Goal: Transaction & Acquisition: Purchase product/service

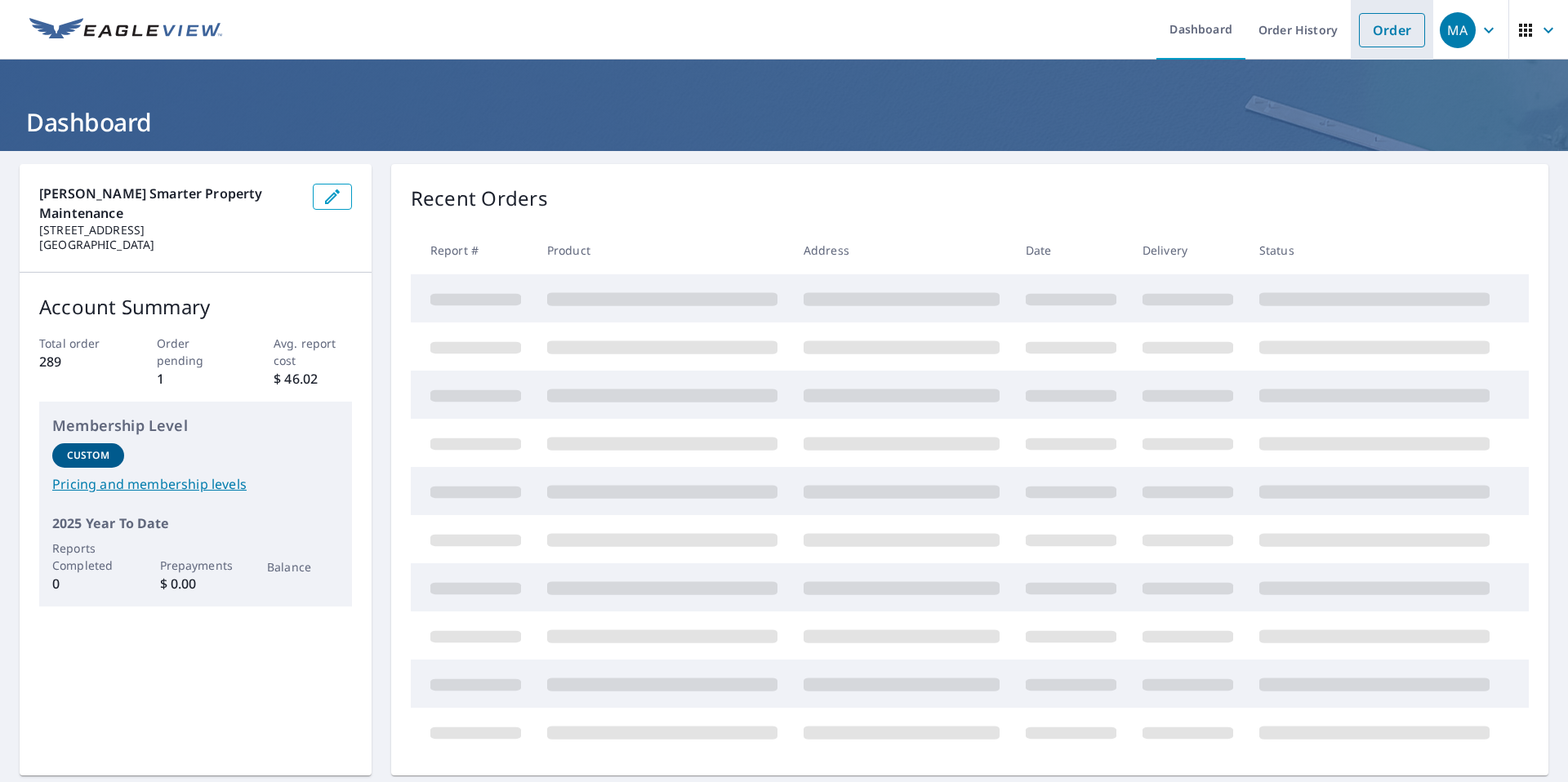
click at [1377, 32] on link "Order" at bounding box center [1392, 30] width 66 height 34
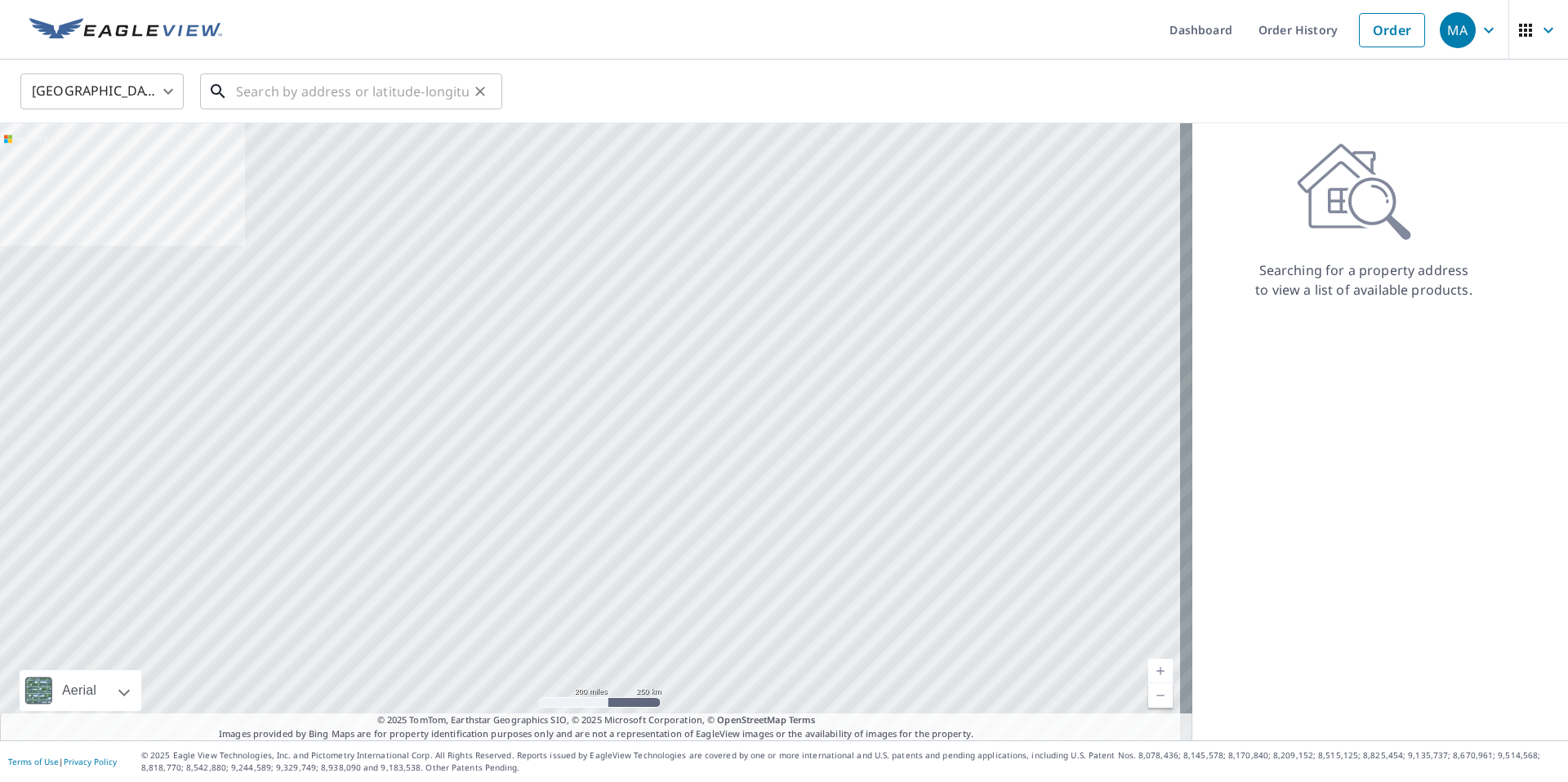
click at [384, 85] on input "text" at bounding box center [353, 92] width 232 height 45
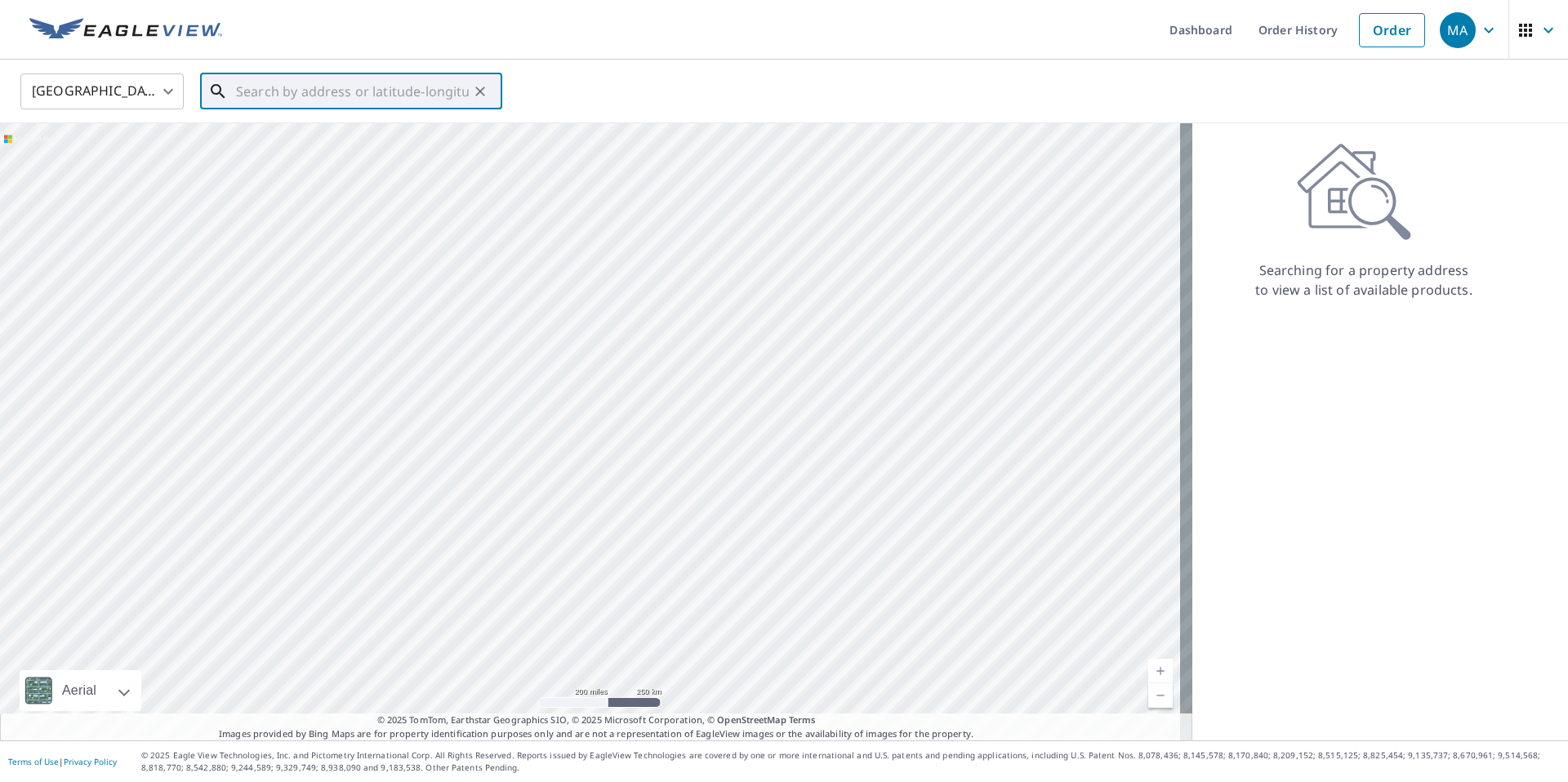
type input "√"
paste input "2600 Horseshoe Bend Road Southwest, Marietta, GA 3"
click at [309, 129] on span "2598 Horseshoe Bend Rd SW" at bounding box center [360, 139] width 256 height 20
type input "2598 Horseshoe Bend Rd SW Marietta, GA 30064"
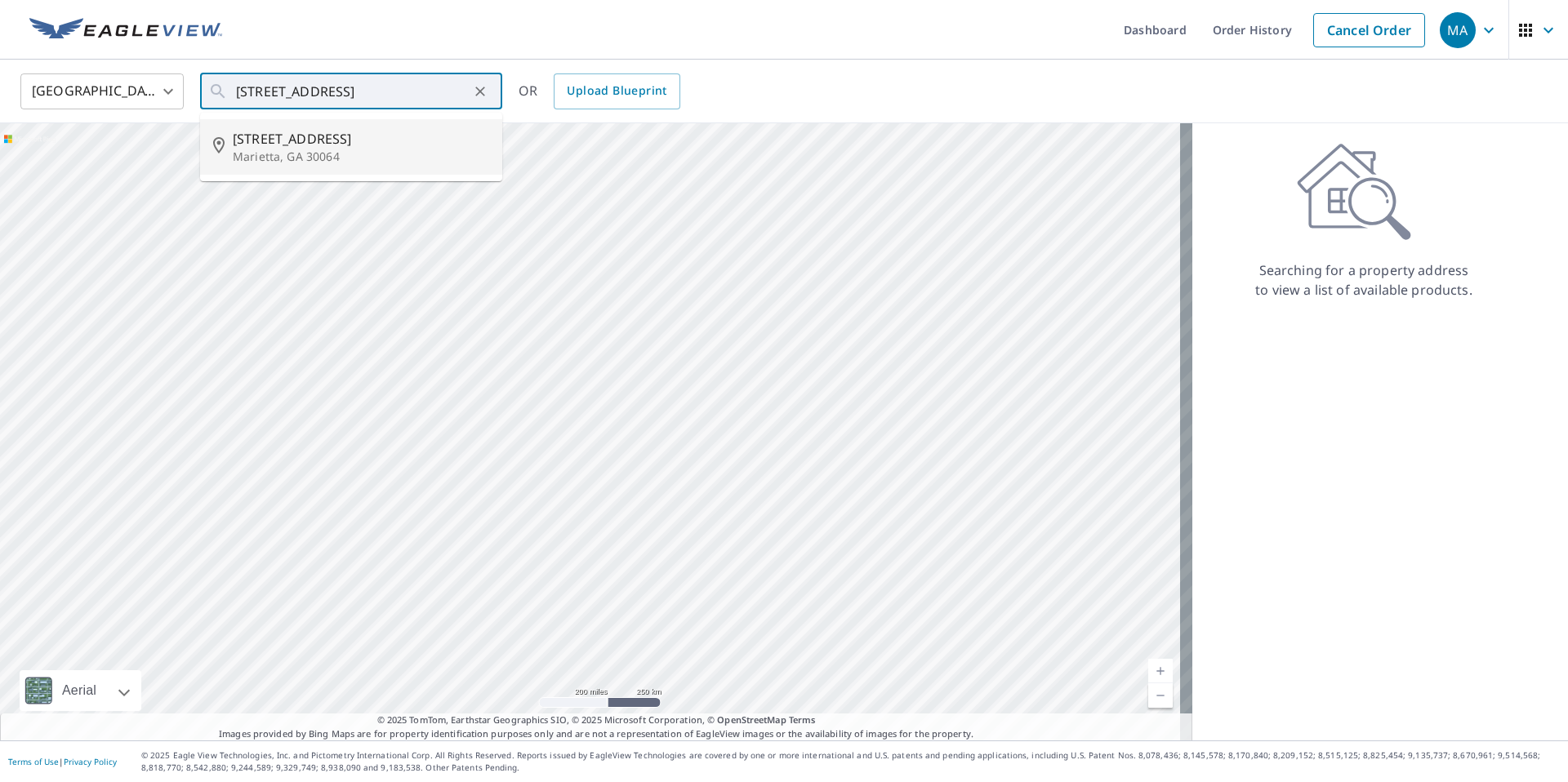
scroll to position [0, 0]
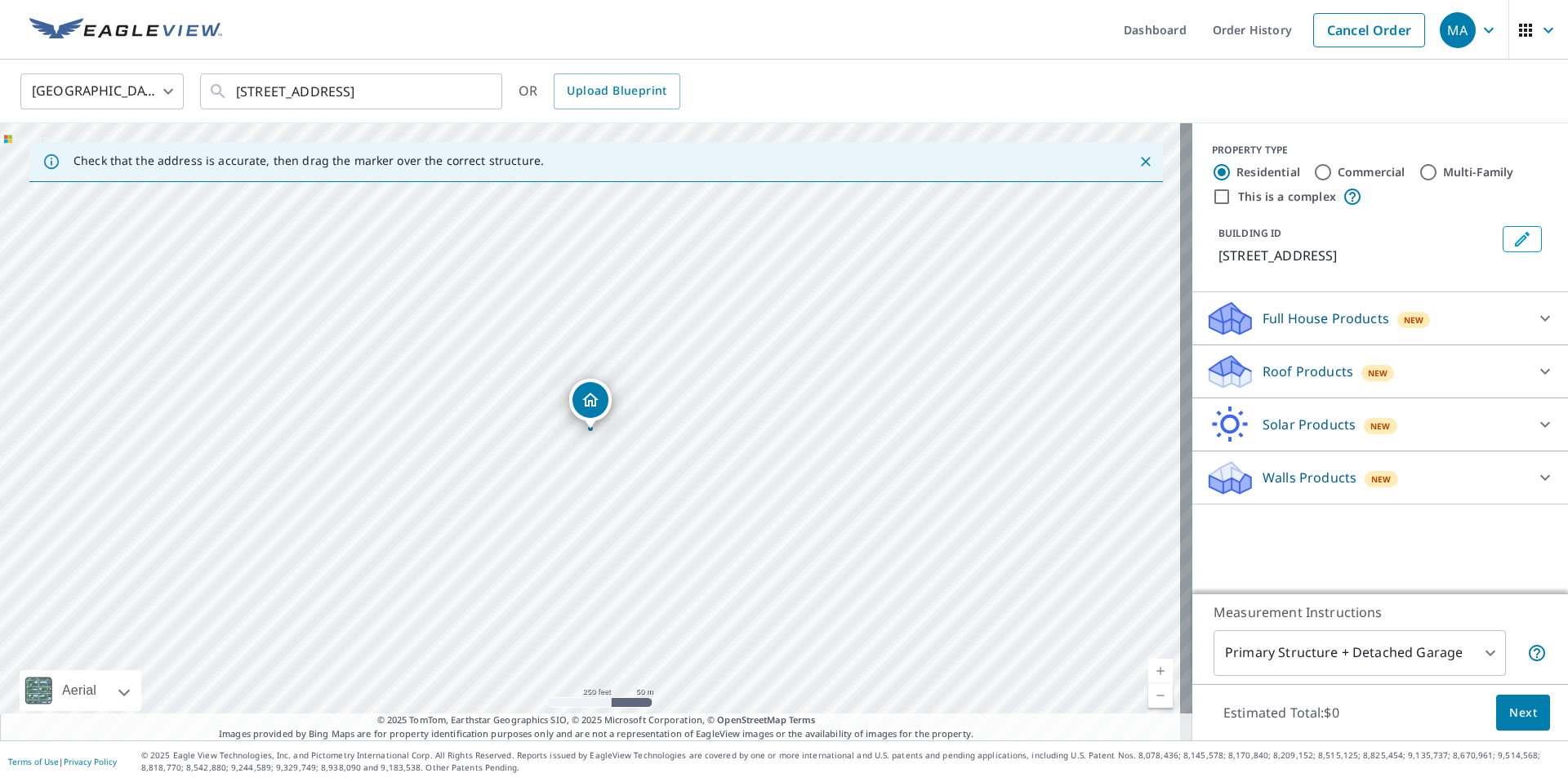
click at [1329, 381] on p "Roof Products" at bounding box center [1308, 371] width 91 height 20
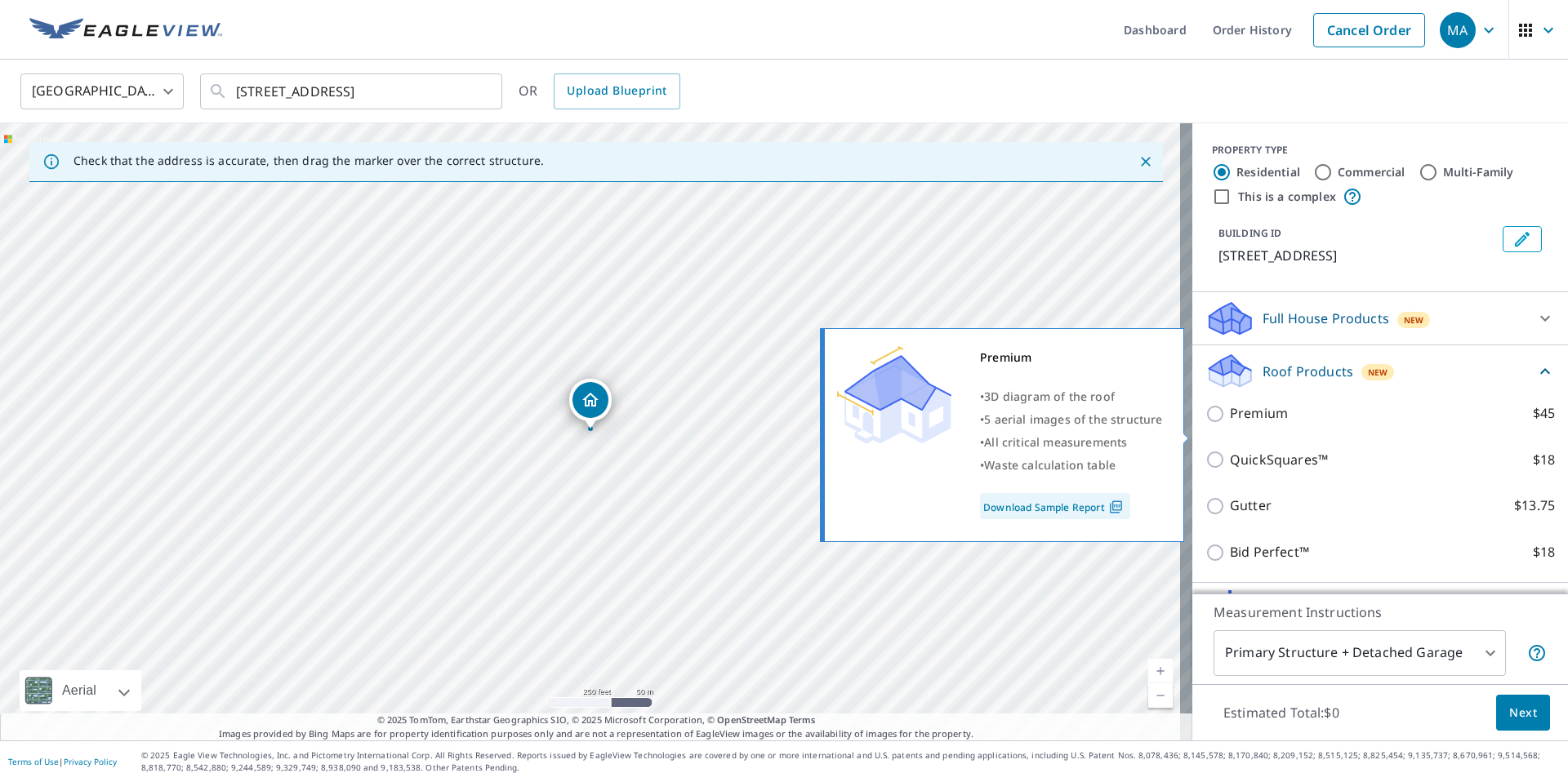
click at [1273, 424] on p "Premium" at bounding box center [1259, 414] width 58 height 21
click at [1230, 424] on input "Premium $45" at bounding box center [1217, 414] width 25 height 20
checkbox input "true"
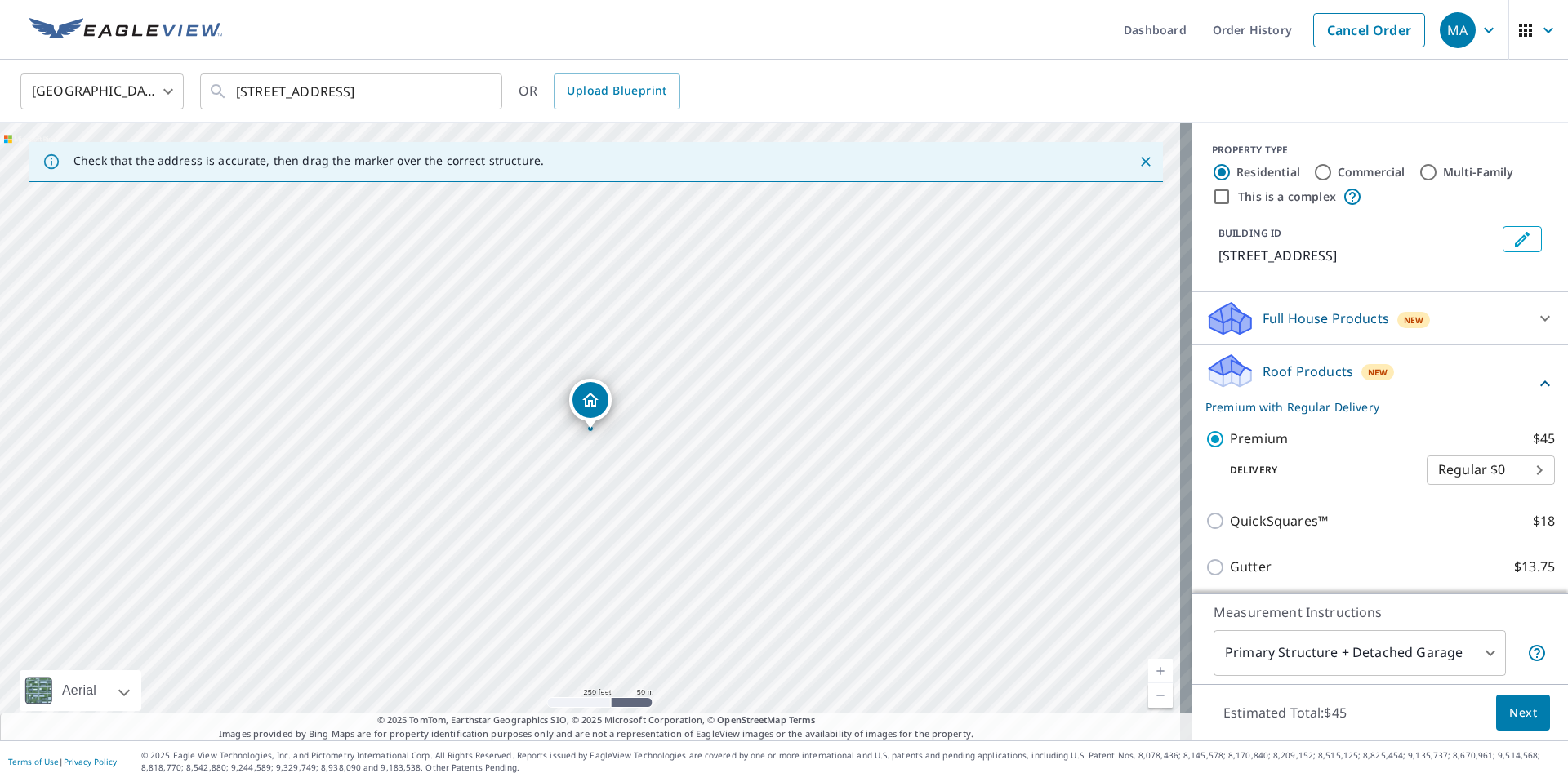
click at [1510, 723] on button "Next" at bounding box center [1523, 713] width 54 height 36
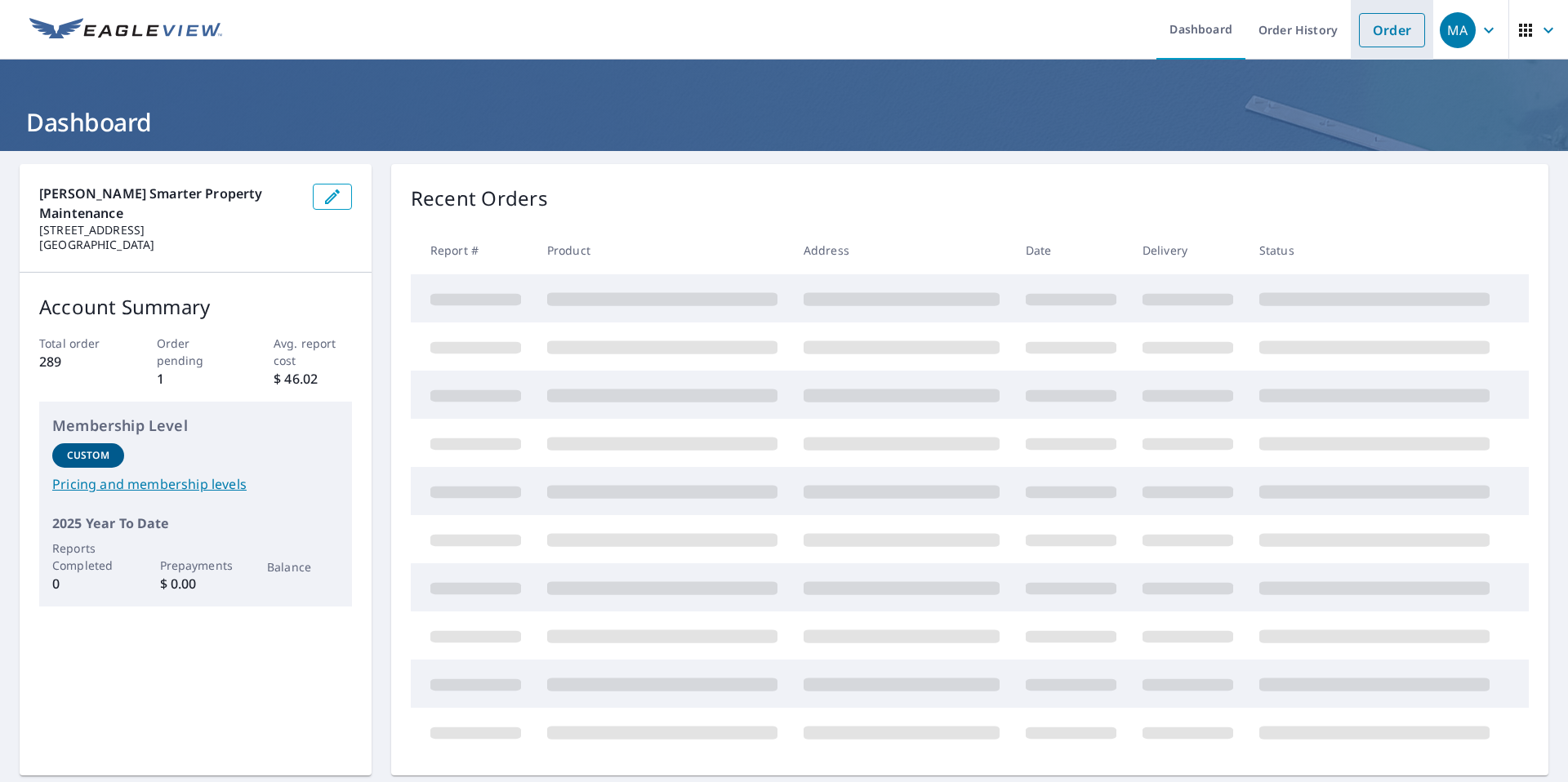
click at [1393, 11] on li "Order" at bounding box center [1392, 30] width 83 height 60
click at [1387, 21] on link "Order" at bounding box center [1392, 30] width 66 height 34
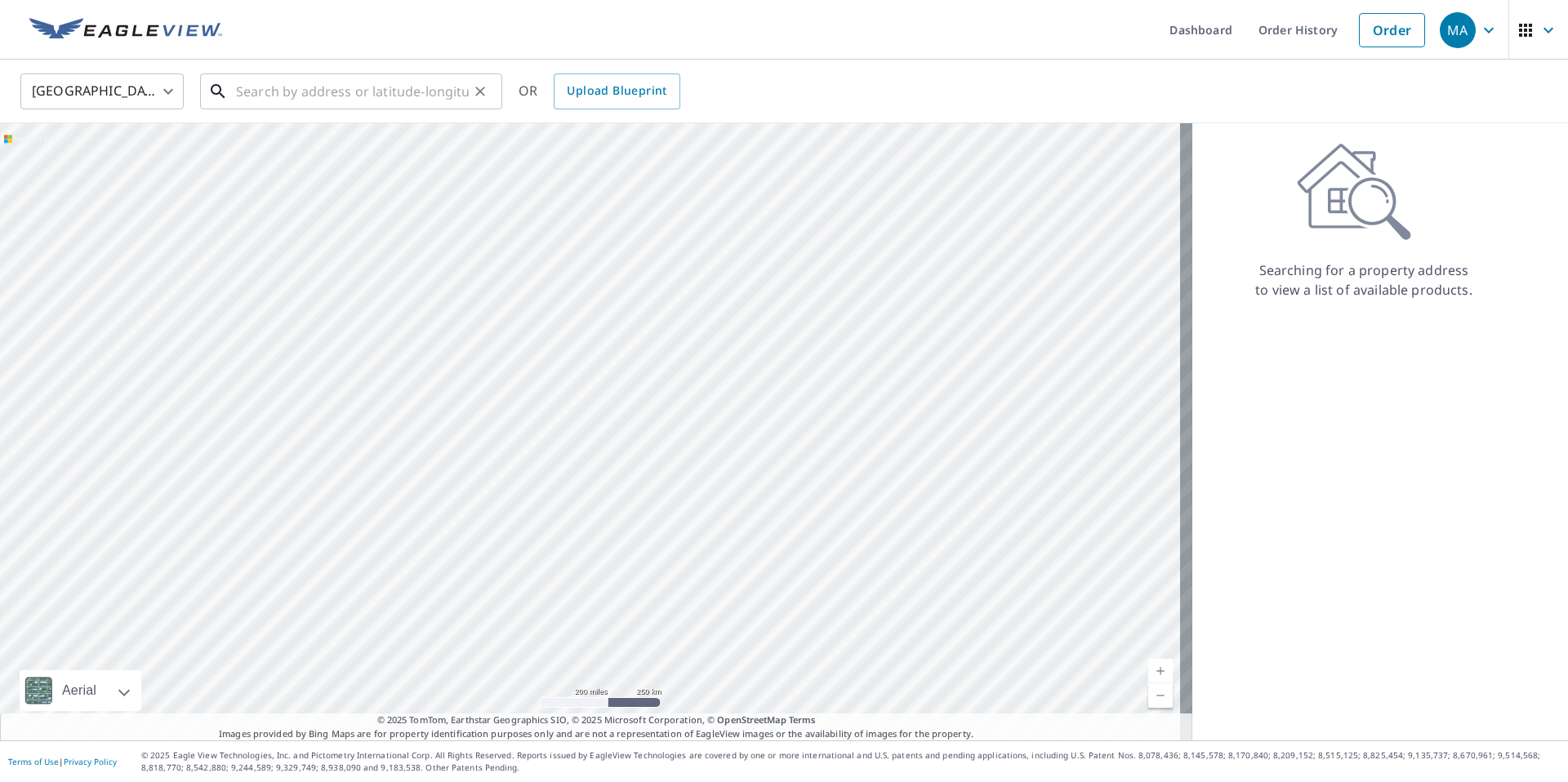
click at [418, 93] on input "text" at bounding box center [353, 92] width 232 height 45
paste input "8018 Medina Avenue, Unit# 2, Cleveland, OH 44103"
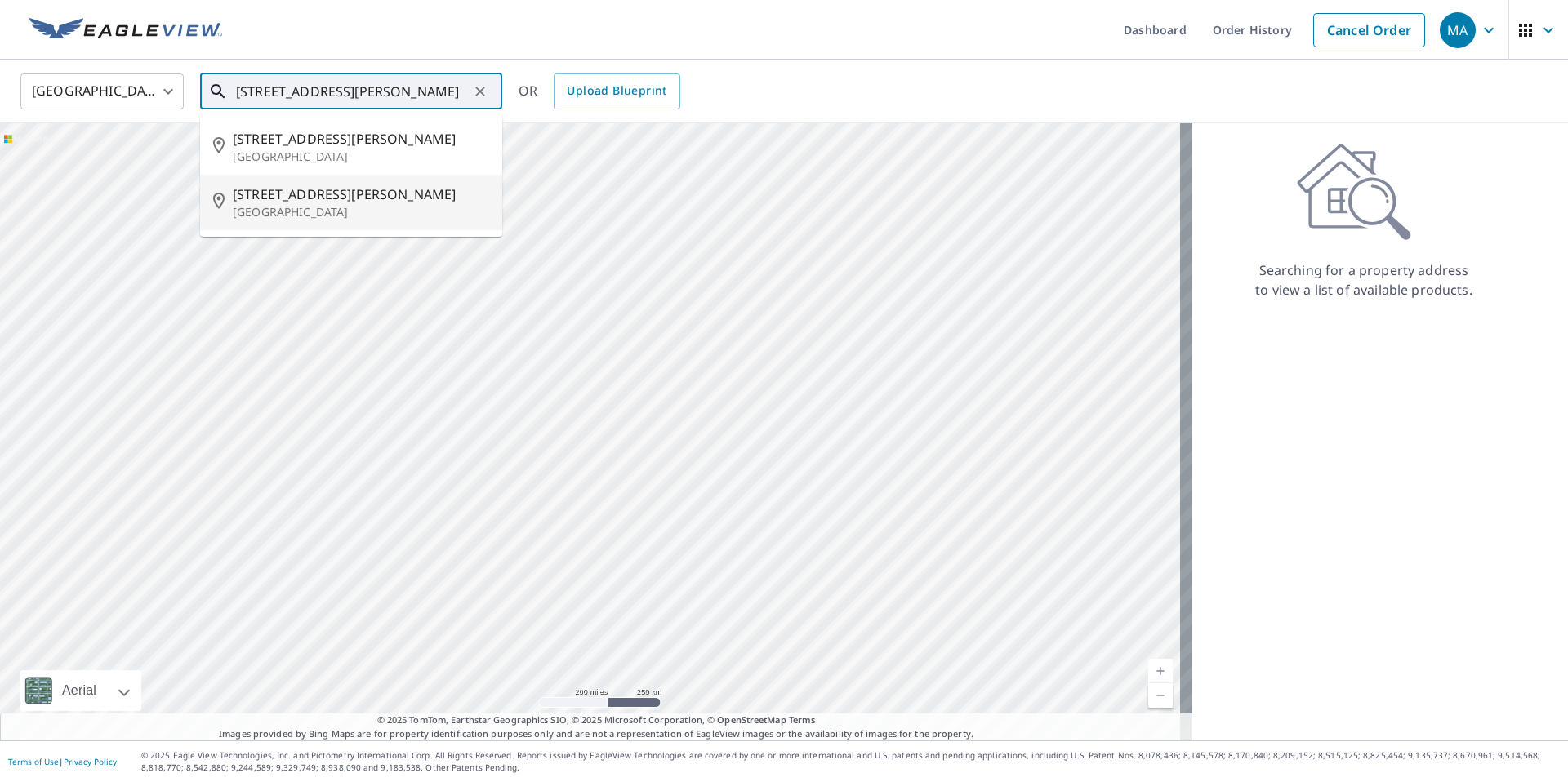
click at [352, 198] on span "8018 Medina Ave" at bounding box center [360, 194] width 256 height 20
type input "8018 Medina Ave Cleveland, OH 44103"
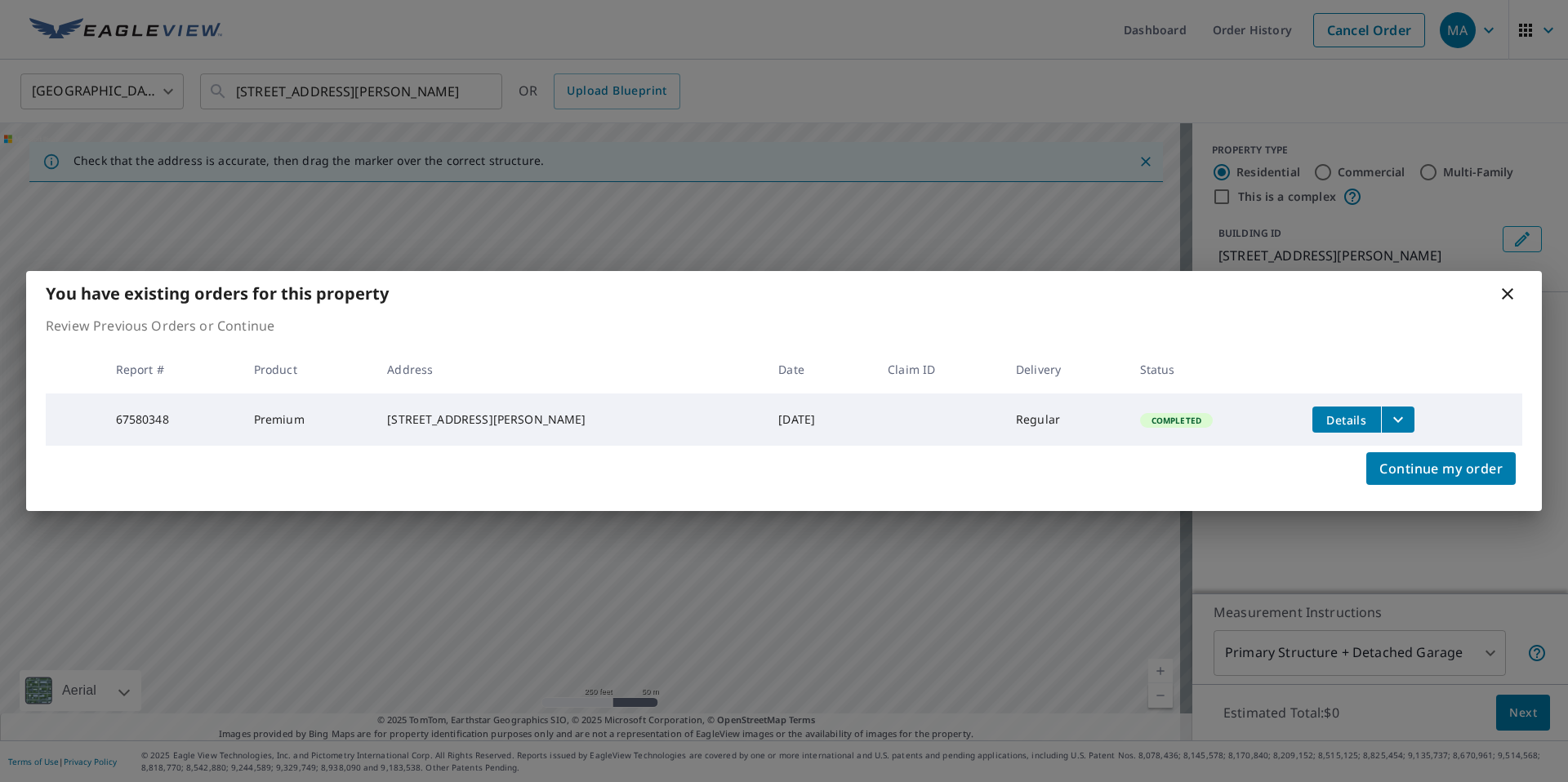
click at [1389, 415] on icon "filesDropdownBtn-67580348" at bounding box center [1398, 420] width 20 height 20
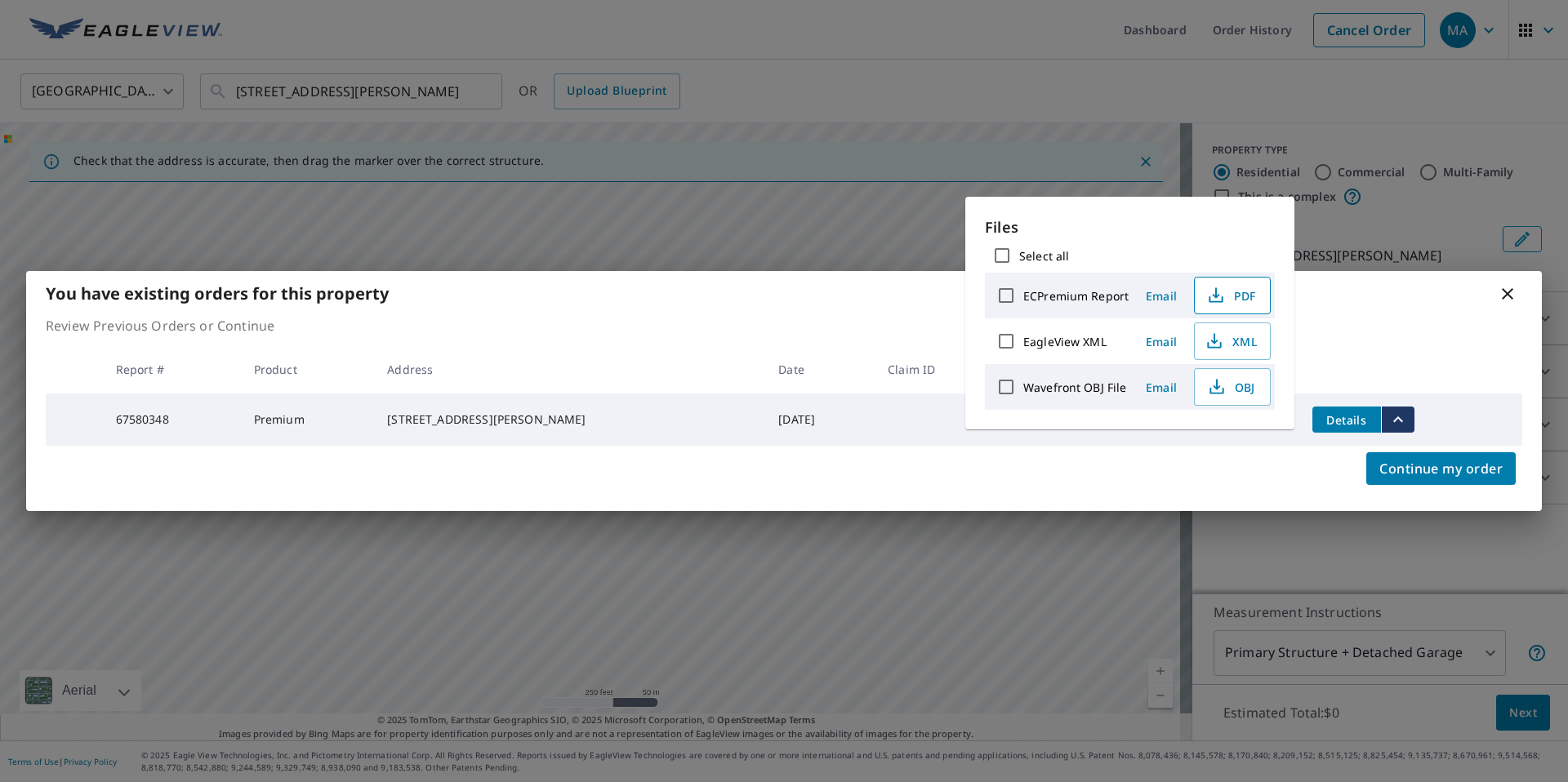
click at [1238, 300] on span "PDF" at bounding box center [1230, 295] width 52 height 20
click at [1512, 289] on icon at bounding box center [1507, 294] width 20 height 20
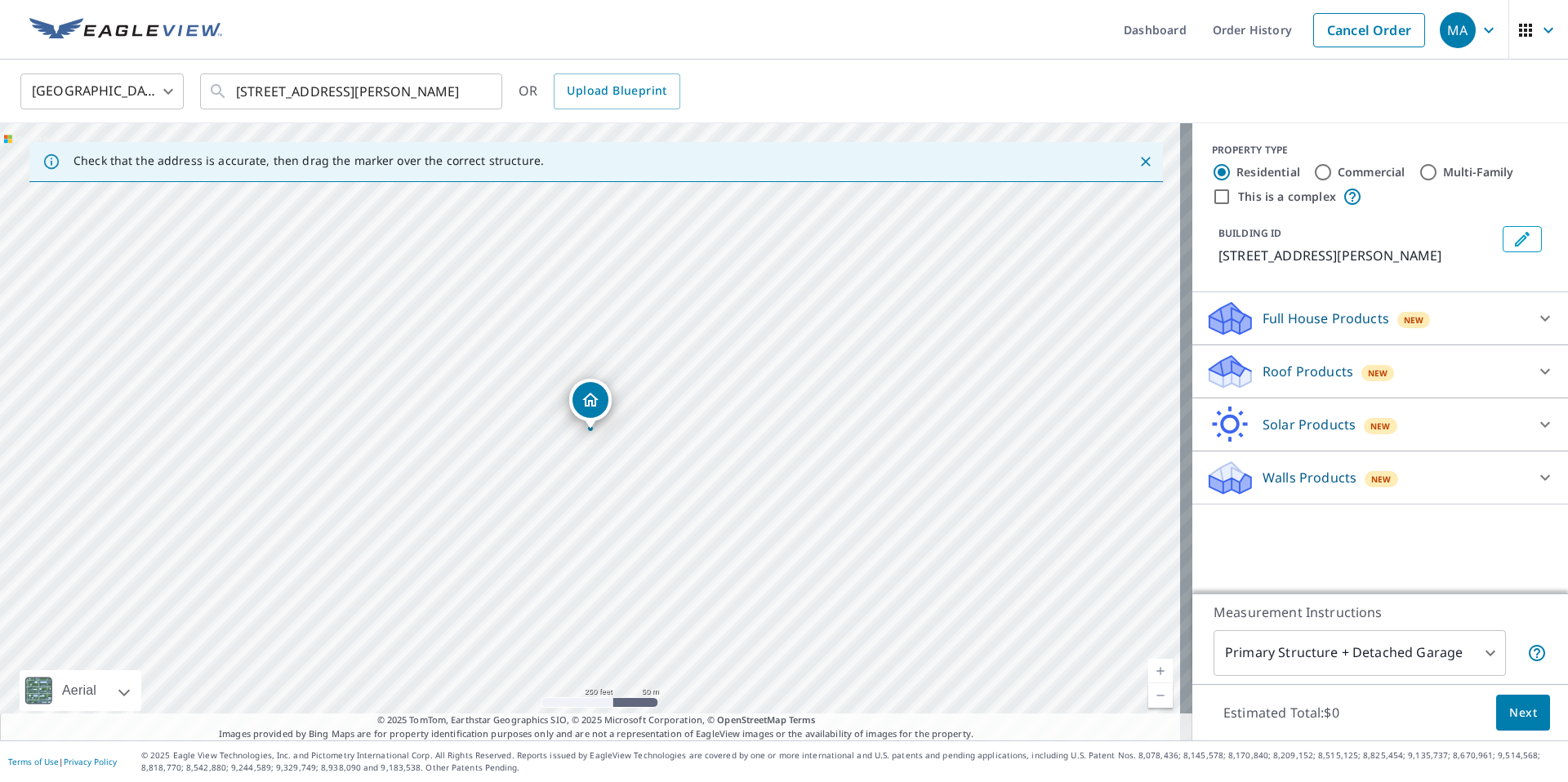
click at [202, 38] on img at bounding box center [126, 30] width 193 height 25
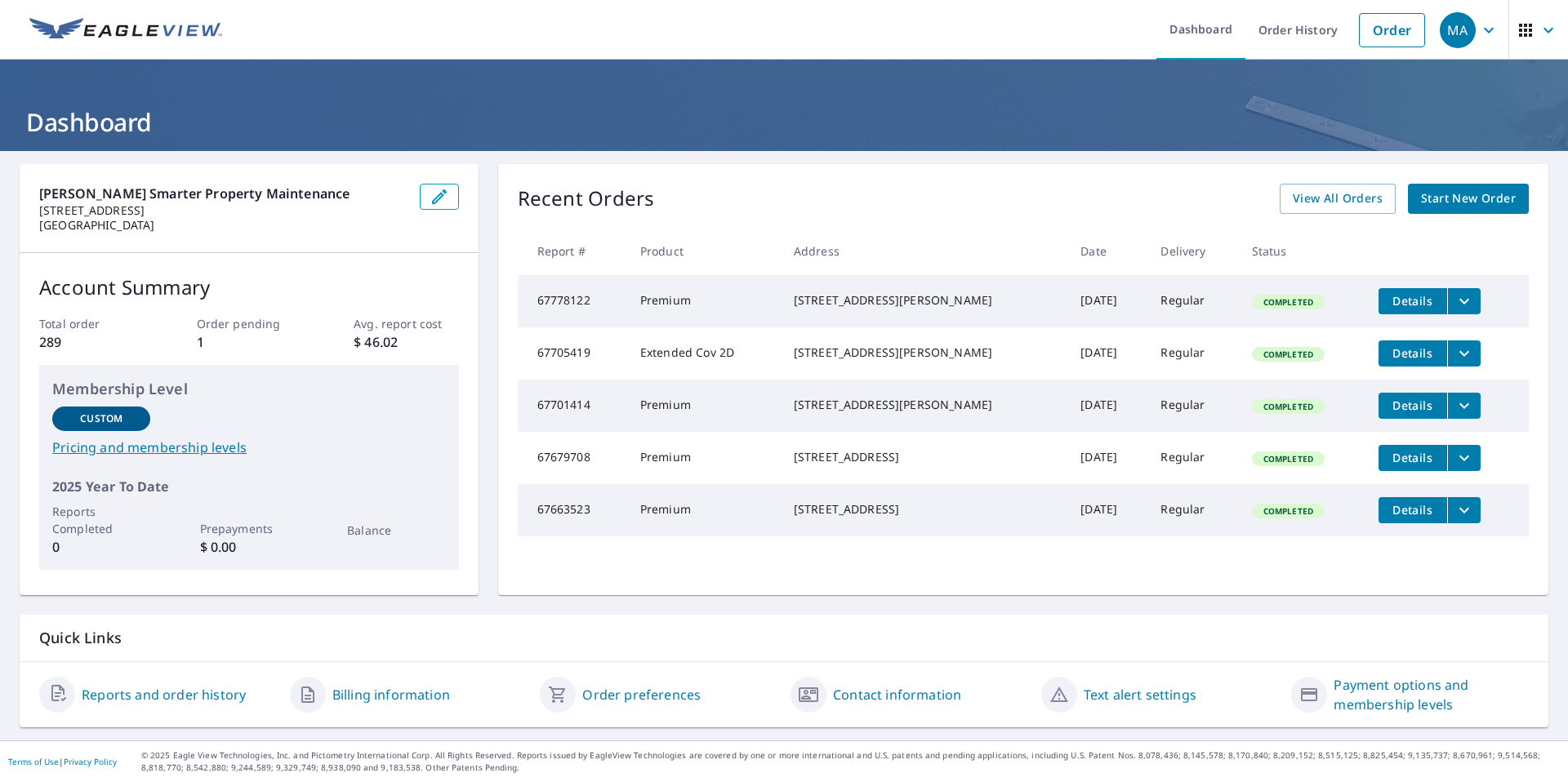
click at [1455, 304] on icon "filesDropdownBtn-67778122" at bounding box center [1465, 301] width 20 height 20
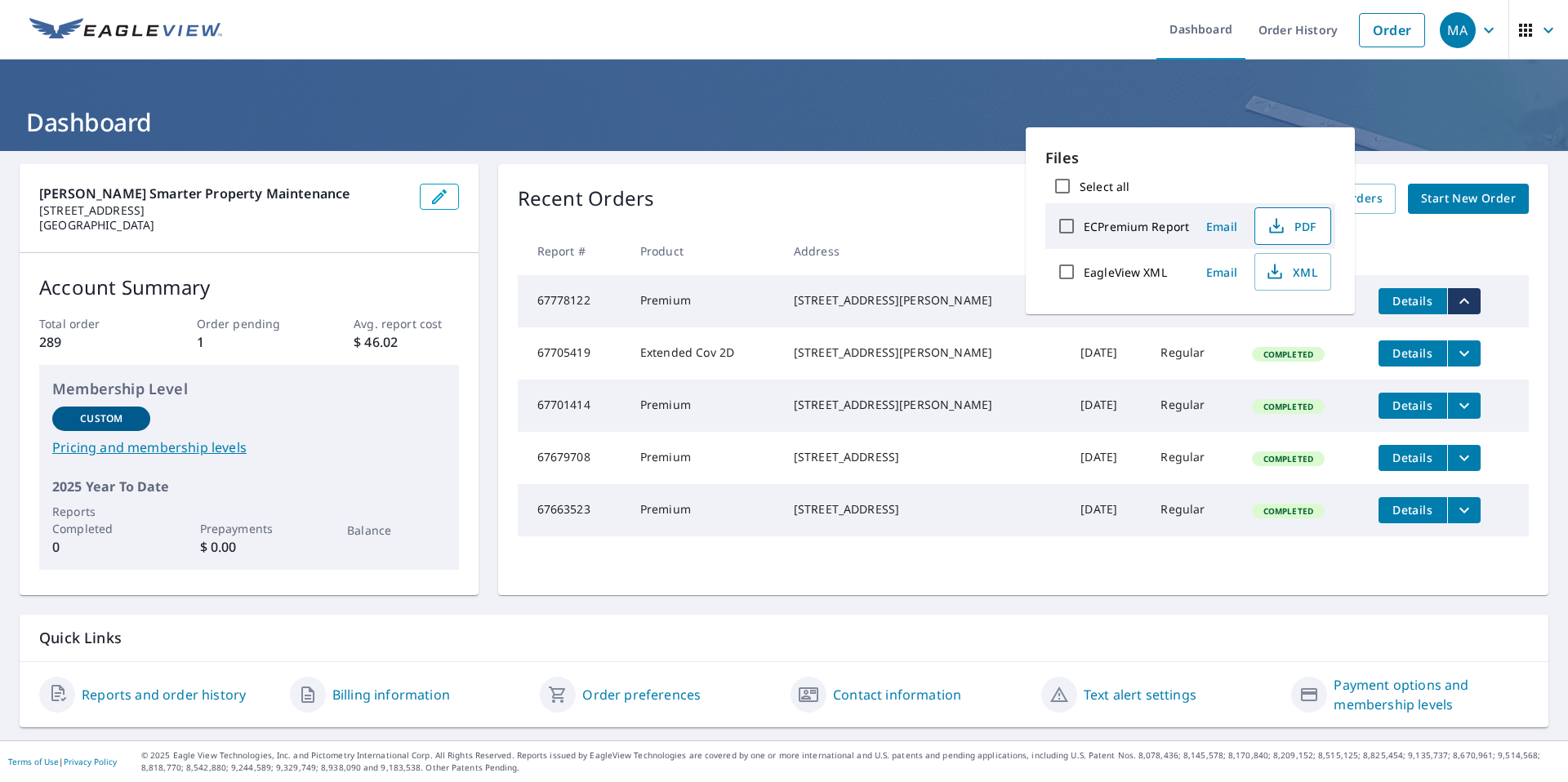
click at [1294, 222] on span "PDF" at bounding box center [1290, 227] width 52 height 20
